Goal: Information Seeking & Learning: Understand process/instructions

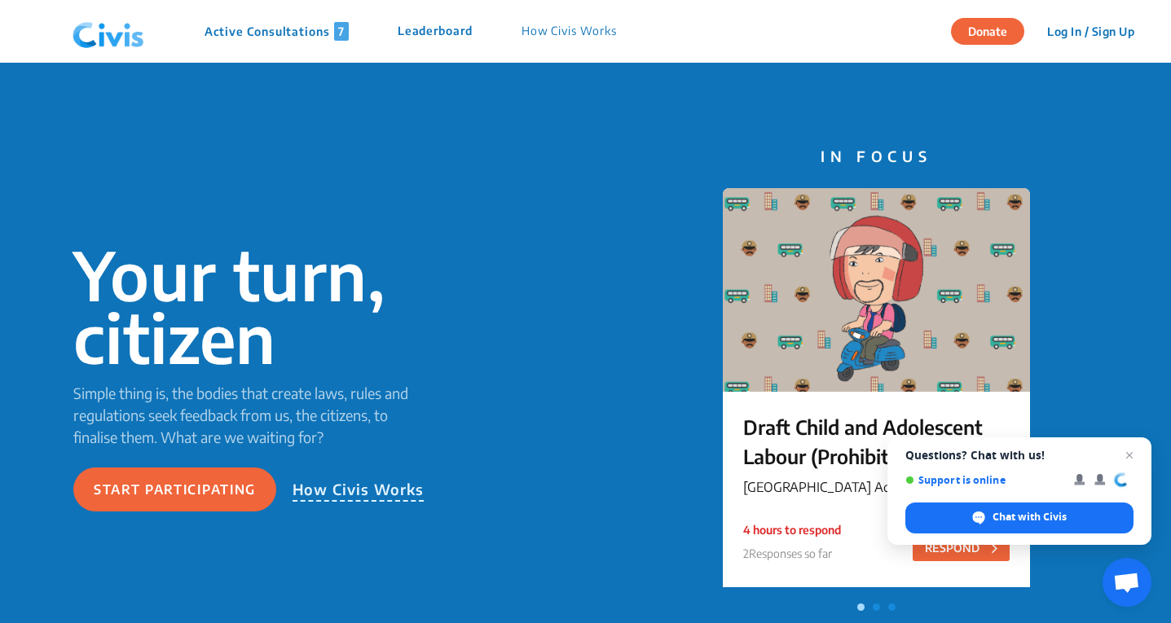
scroll to position [2283, 0]
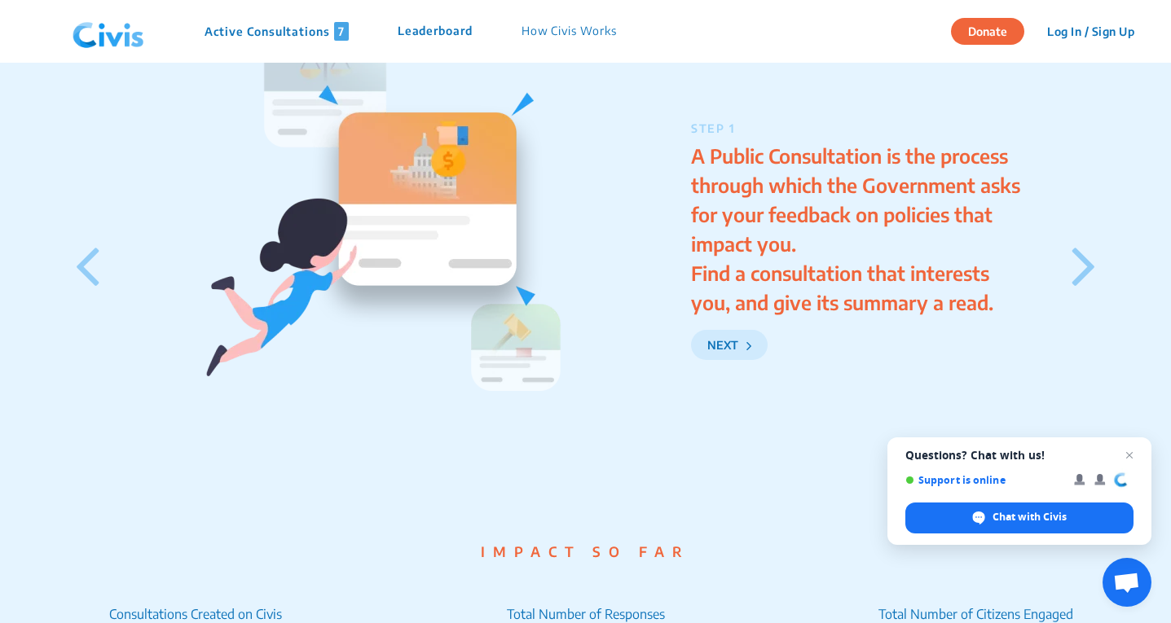
click at [543, 37] on p "How Civis Works" at bounding box center [569, 31] width 95 height 19
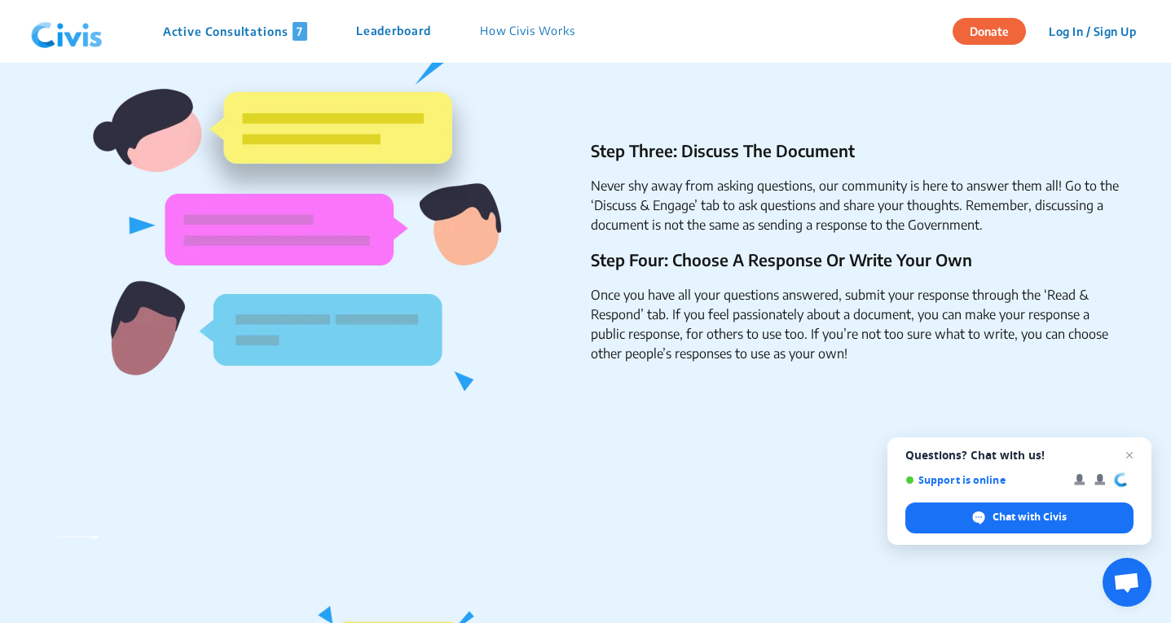
scroll to position [915, 0]
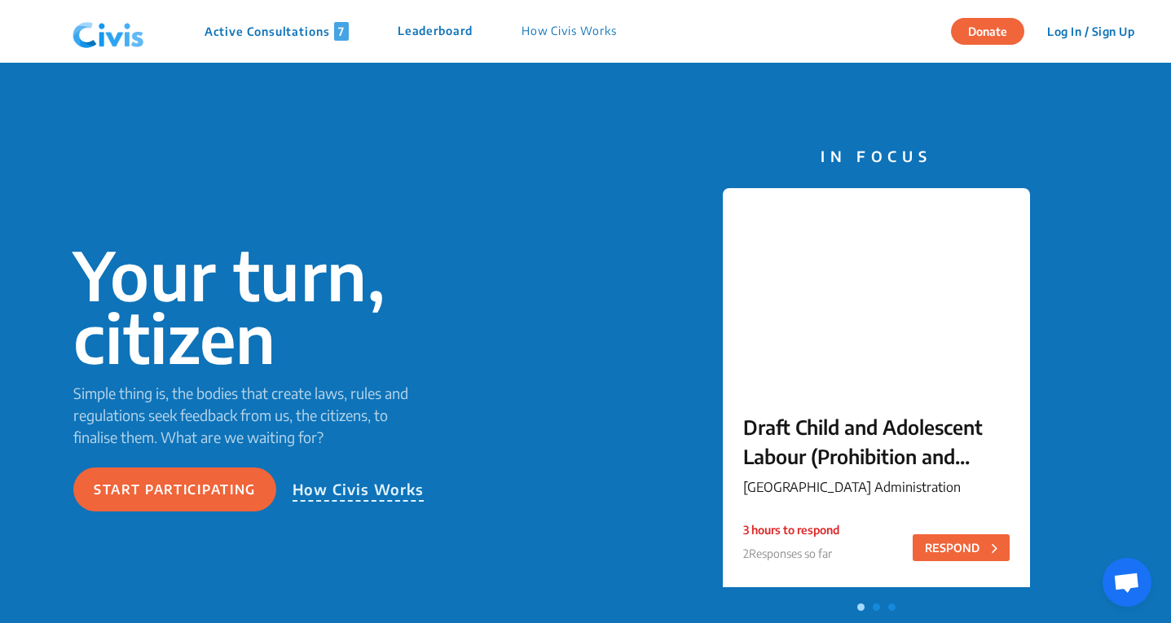
click at [1065, 33] on button "Log In / Sign Up" at bounding box center [1091, 31] width 108 height 25
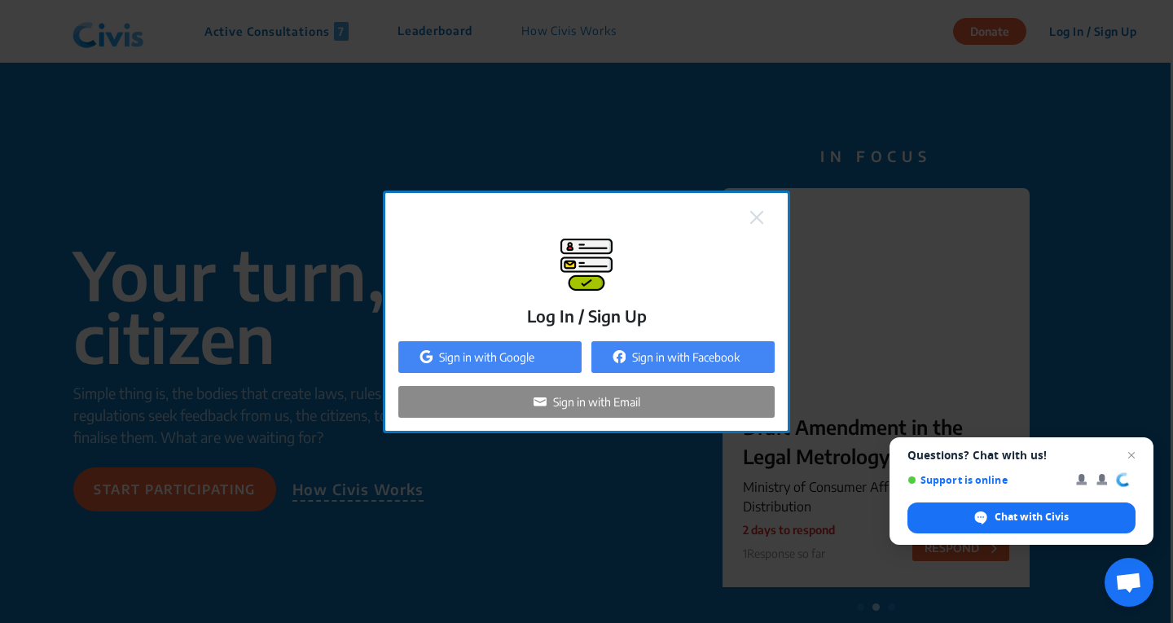
click at [597, 401] on p "Sign in with Email" at bounding box center [596, 402] width 87 height 17
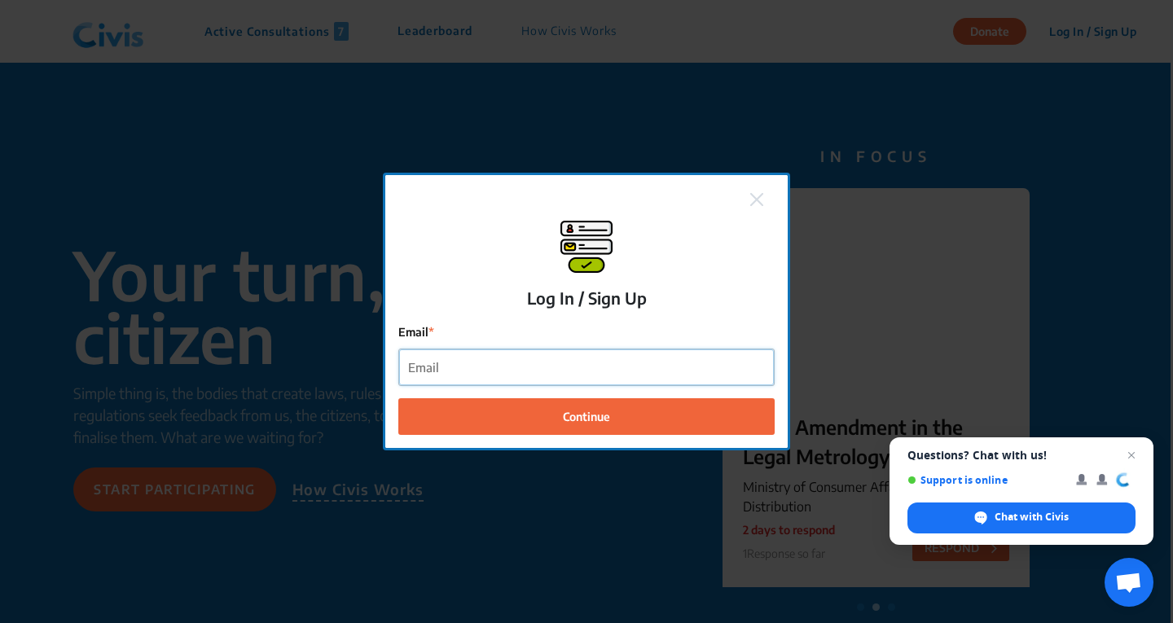
click at [533, 366] on input "Email" at bounding box center [586, 368] width 375 height 37
type input "[EMAIL_ADDRESS][DOMAIN_NAME]"
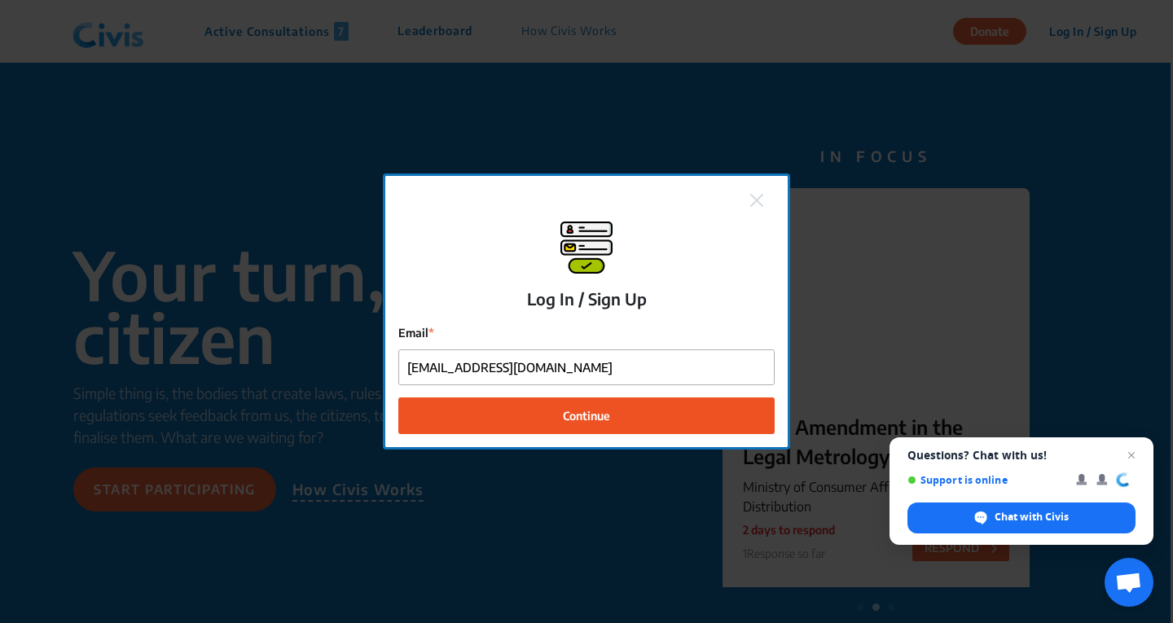
click at [544, 423] on button "Continue" at bounding box center [586, 416] width 376 height 37
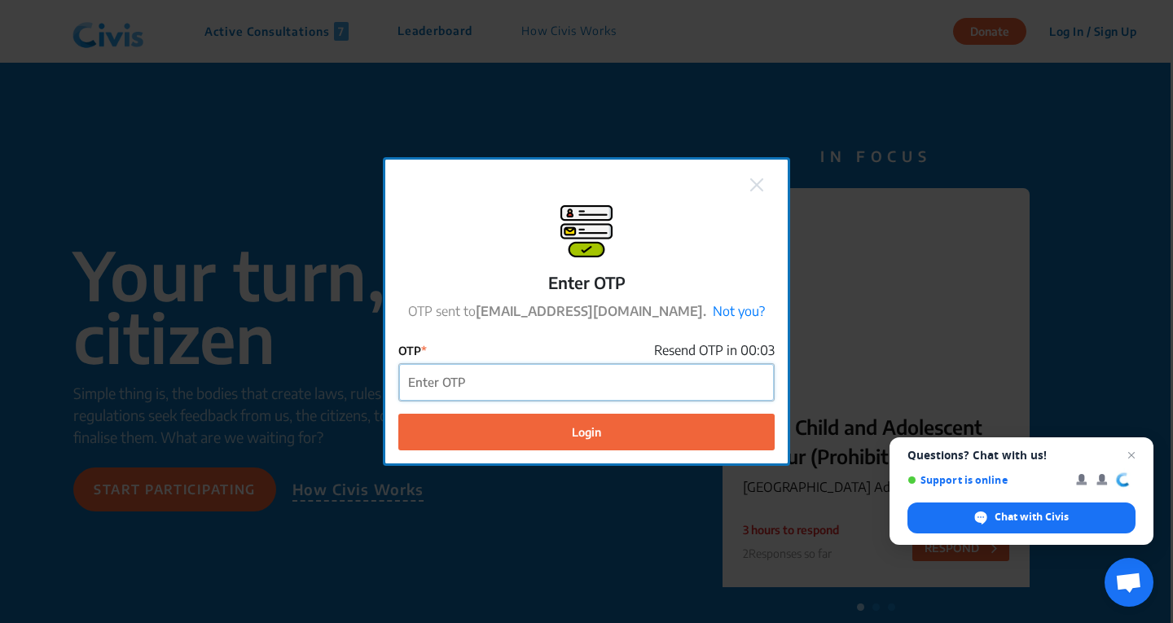
click at [506, 374] on input "OTP" at bounding box center [586, 382] width 375 height 37
type input "556978"
click at [398, 414] on button "Login" at bounding box center [586, 432] width 376 height 37
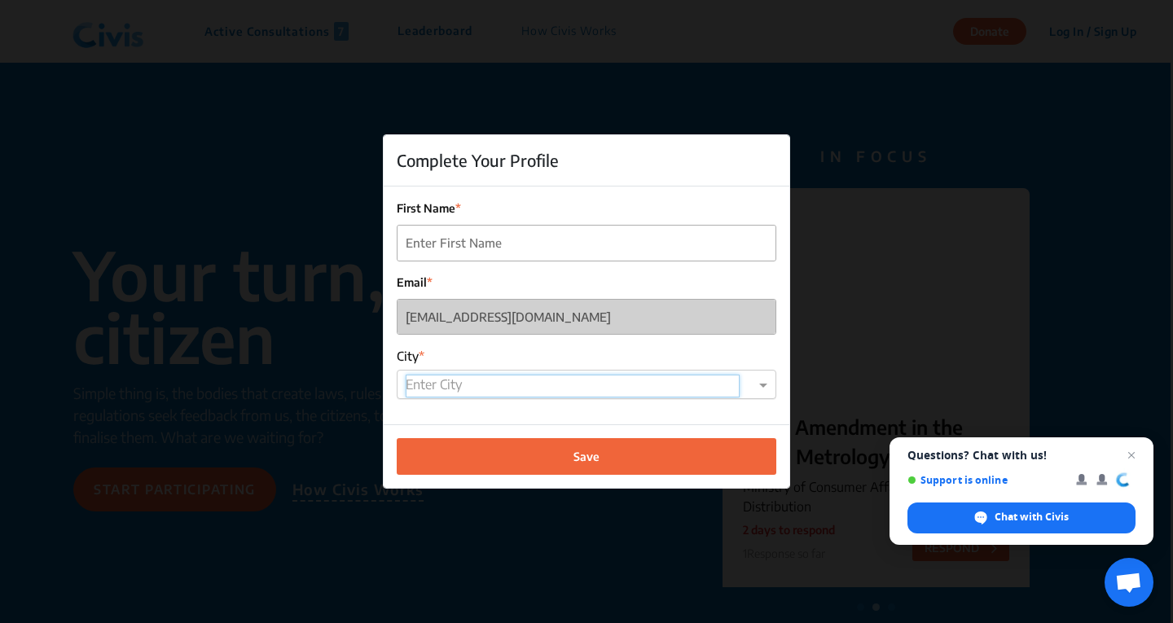
click at [513, 376] on input "text" at bounding box center [573, 386] width 334 height 23
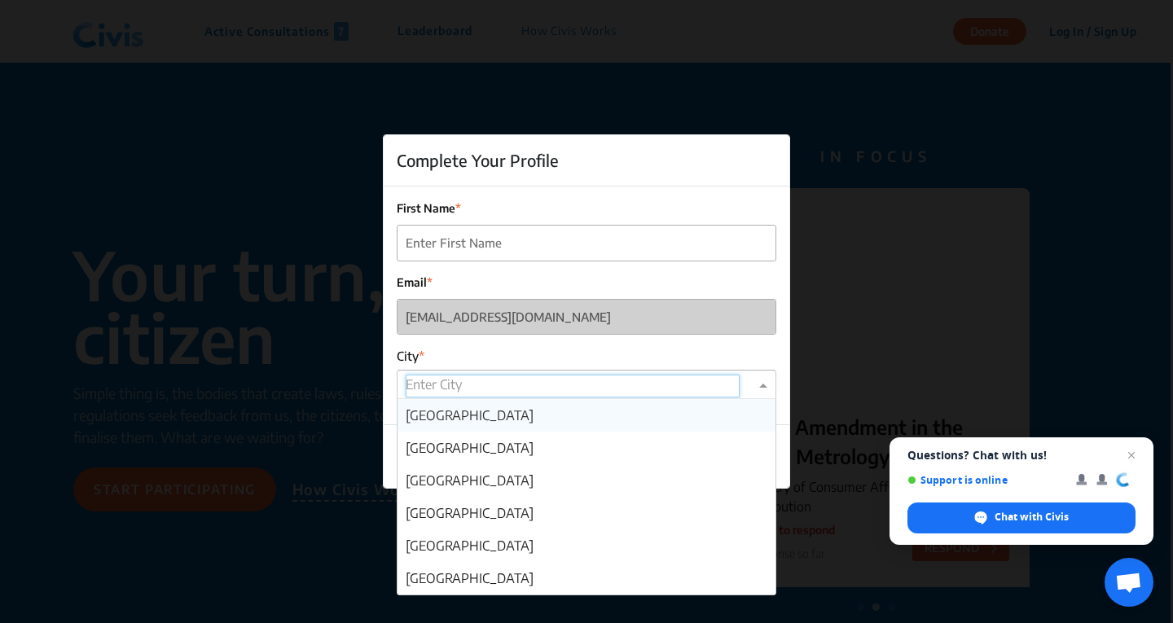
click at [501, 419] on div "[GEOGRAPHIC_DATA]" at bounding box center [587, 415] width 378 height 33
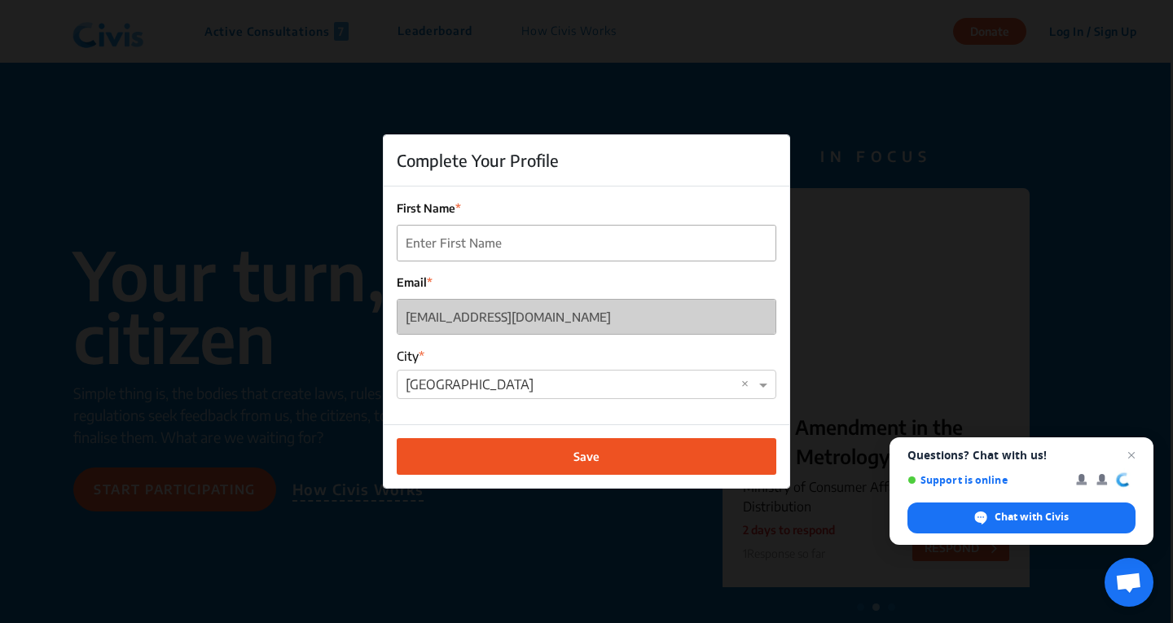
click at [505, 450] on button "Save" at bounding box center [587, 456] width 380 height 37
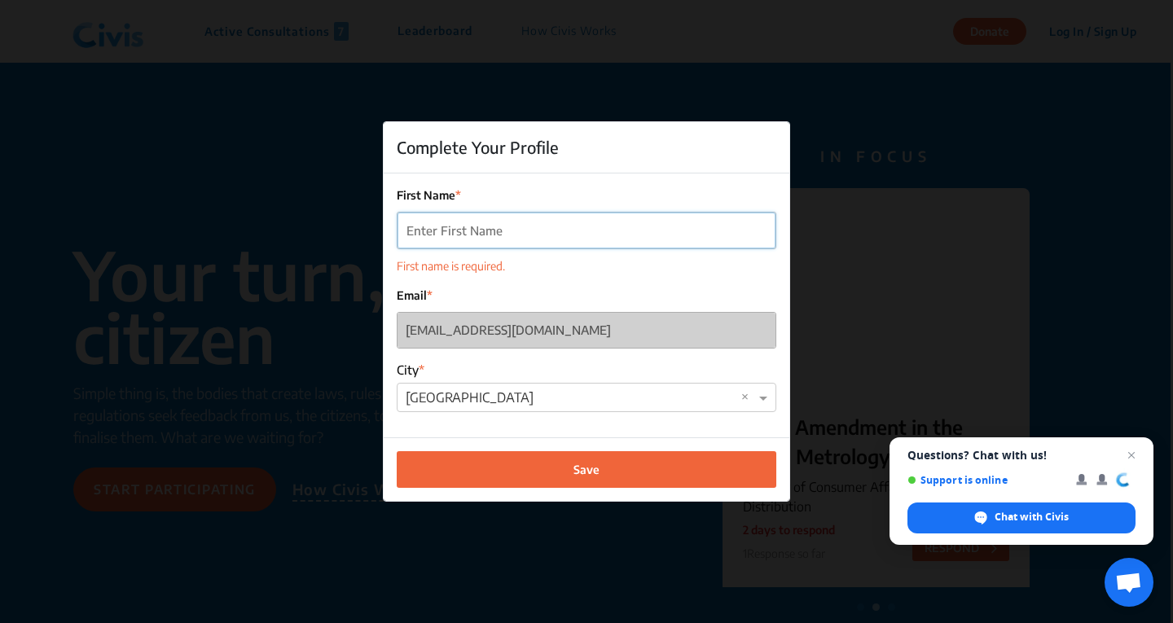
click at [438, 232] on input "First Name" at bounding box center [587, 231] width 378 height 37
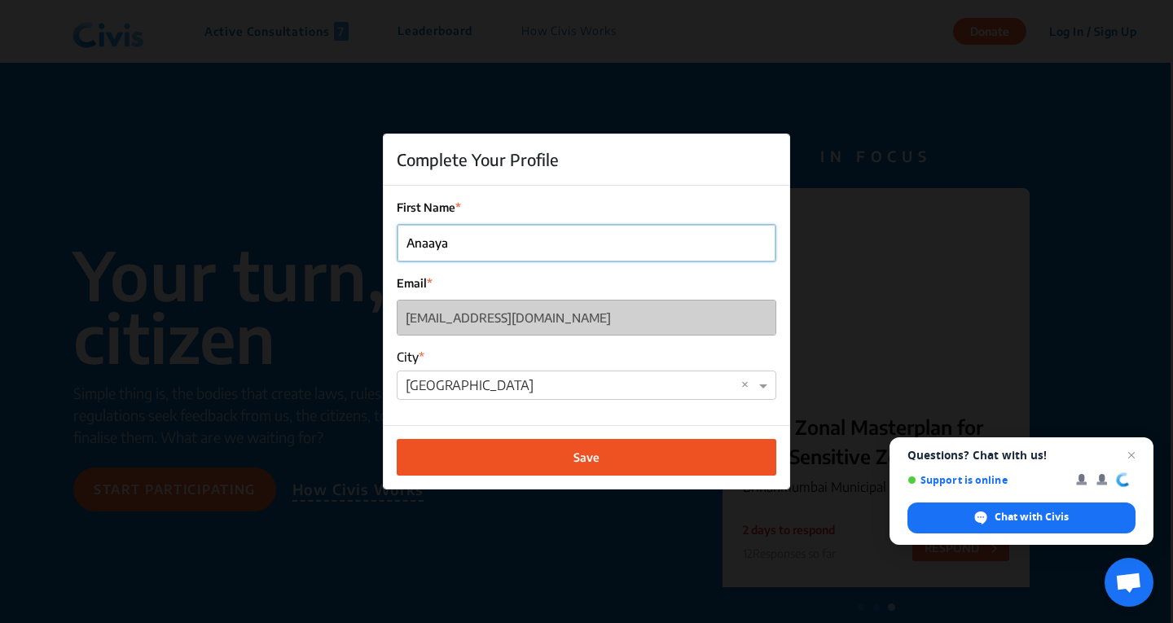
type input "Anaaya"
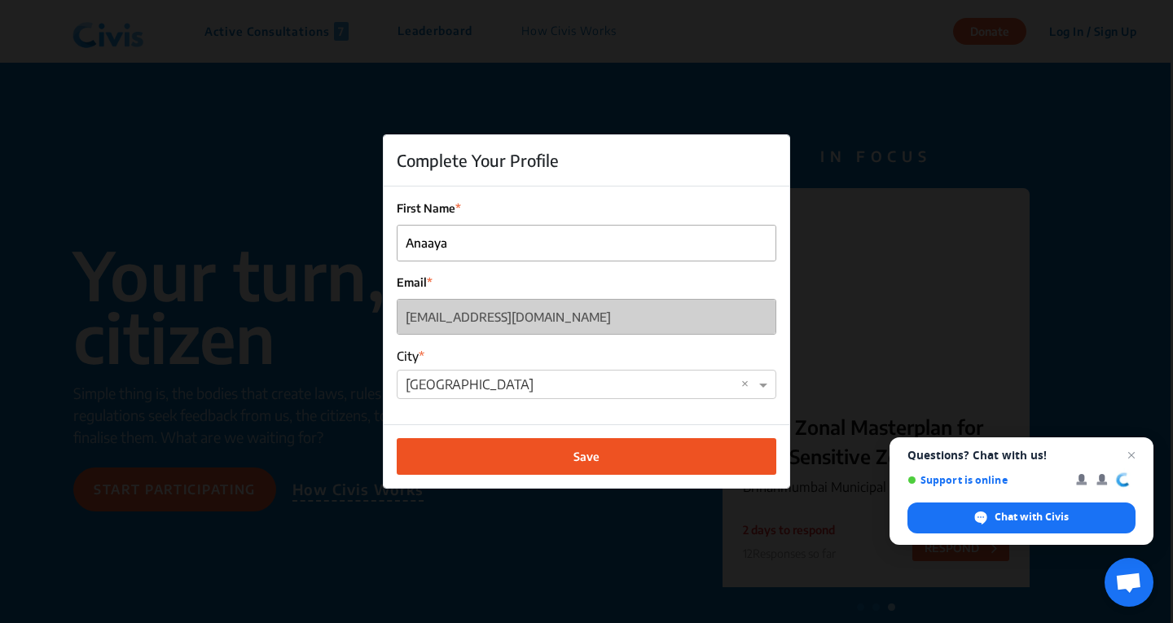
click at [533, 451] on button "Save" at bounding box center [587, 456] width 380 height 37
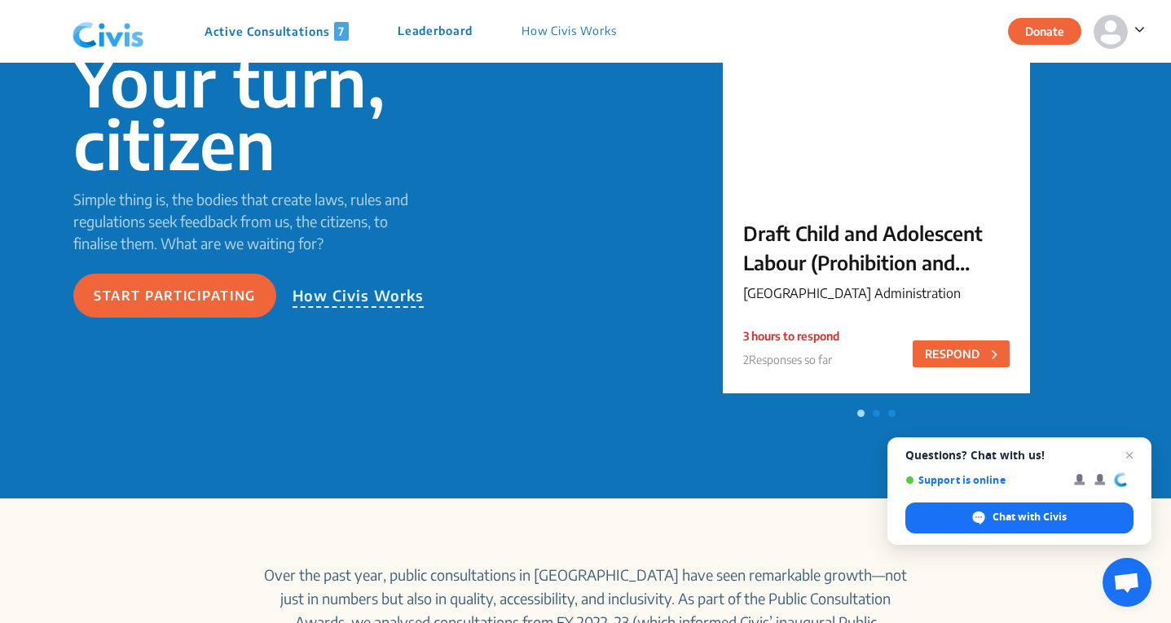
scroll to position [206, 0]
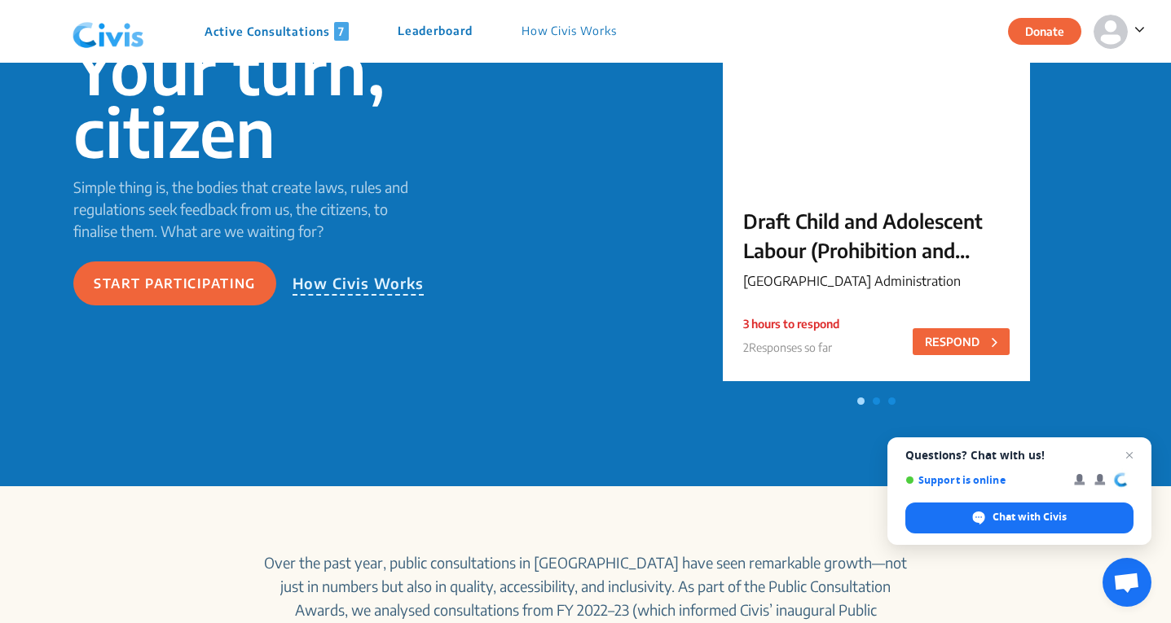
click at [339, 282] on p "How Civis Works" at bounding box center [359, 284] width 132 height 24
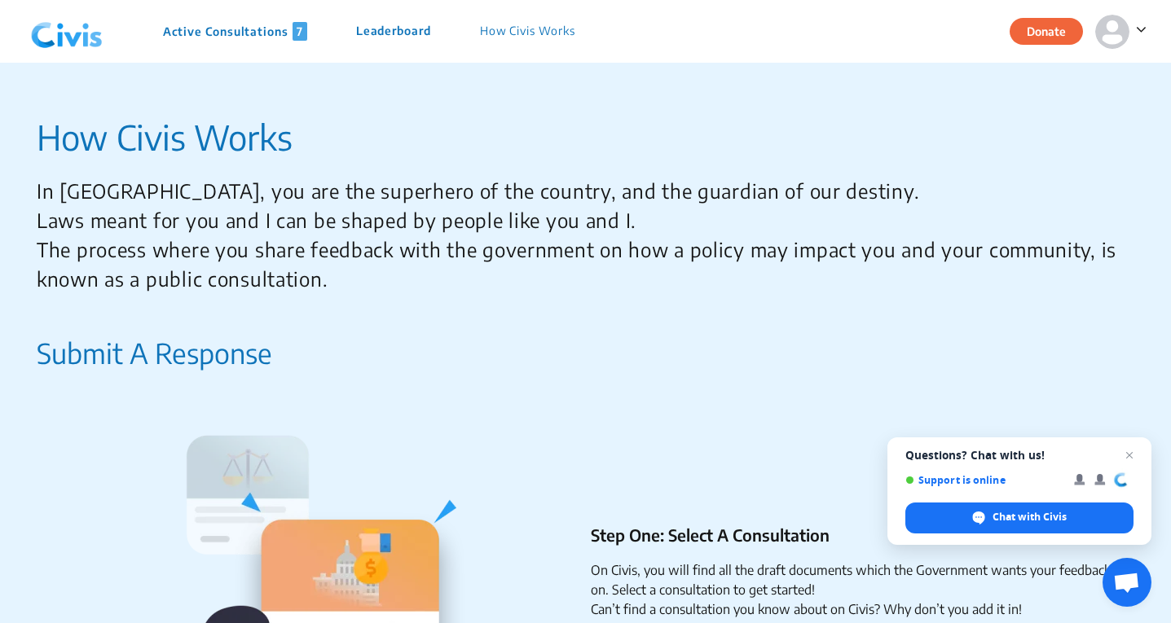
drag, startPoint x: 264, startPoint y: 222, endPoint x: 328, endPoint y: 290, distance: 93.4
click at [328, 290] on p "In [GEOGRAPHIC_DATA], you are the superhero of the country, and the guardian of…" at bounding box center [579, 234] width 1085 height 117
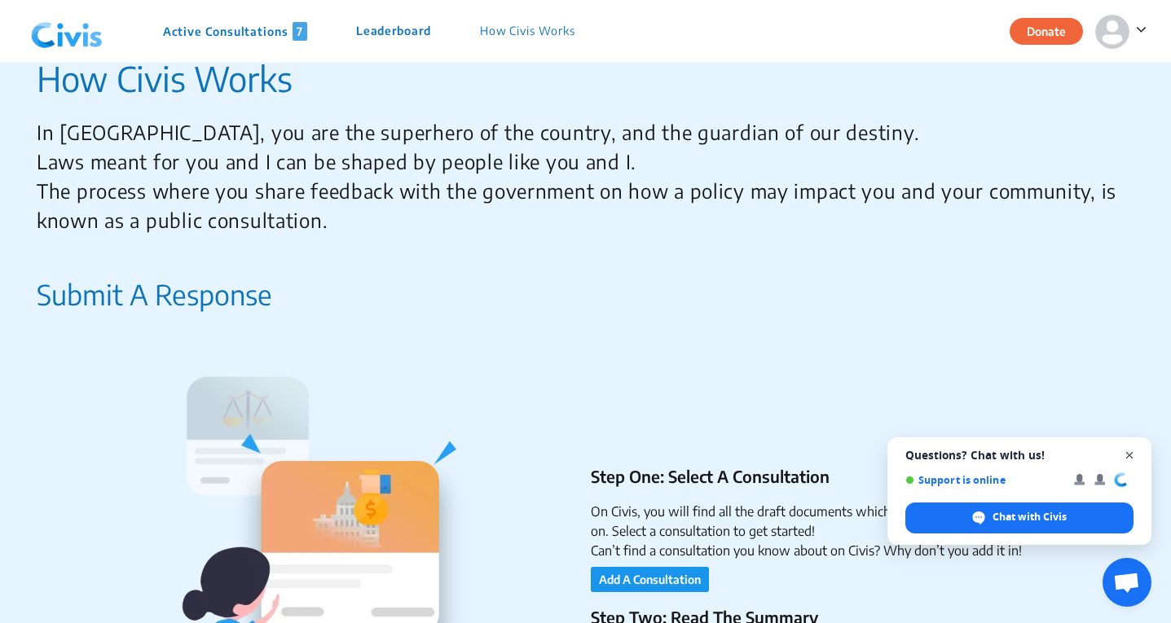
click at [1125, 452] on span "Close chat" at bounding box center [1130, 456] width 20 height 20
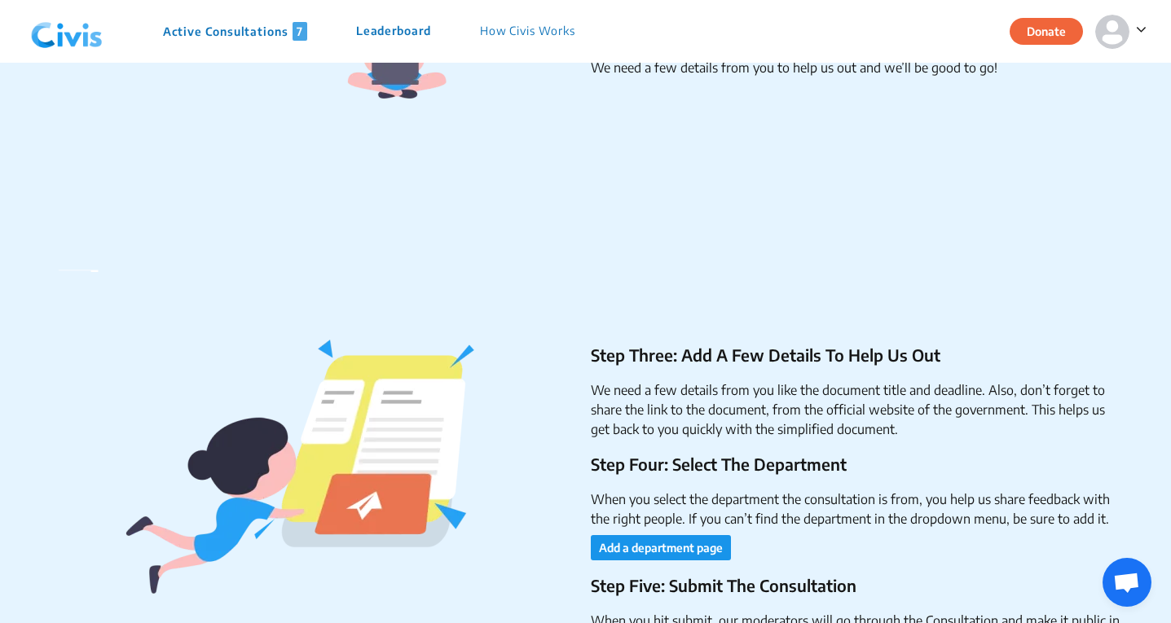
scroll to position [2346, 0]
